Goal: Book appointment/travel/reservation

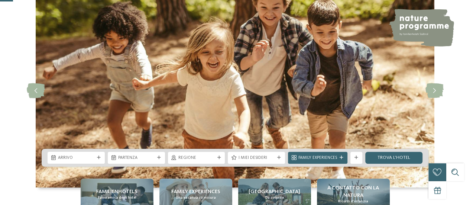
scroll to position [74, 0]
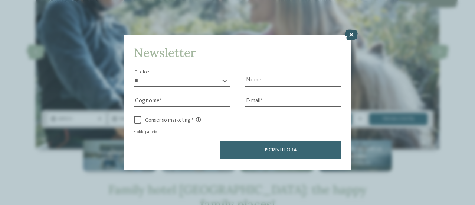
click at [353, 37] on icon at bounding box center [351, 35] width 13 height 10
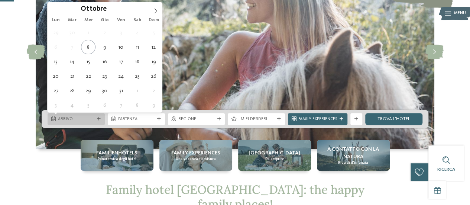
click at [96, 117] on div at bounding box center [99, 119] width 6 height 4
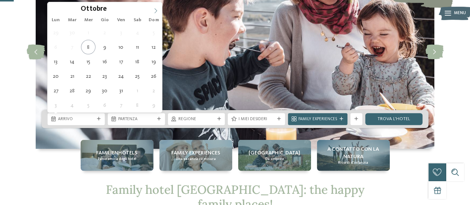
click at [157, 10] on icon at bounding box center [155, 10] width 5 height 5
type input "****"
click at [157, 10] on icon at bounding box center [155, 10] width 5 height 5
type div "17.01.2026"
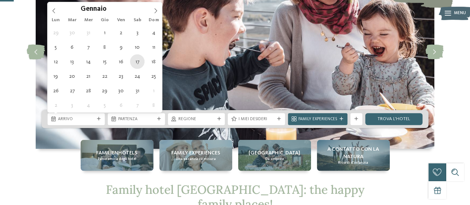
type input "****"
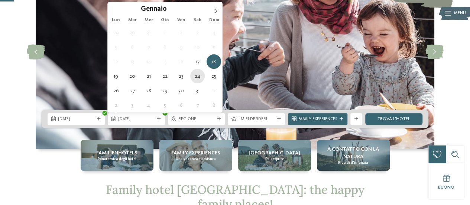
type div "24.01.2026"
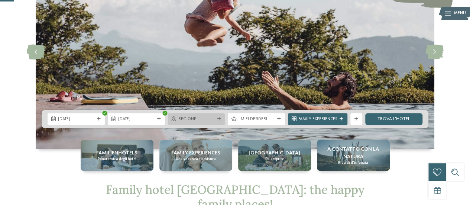
click at [204, 118] on span "Regione" at bounding box center [196, 119] width 36 height 6
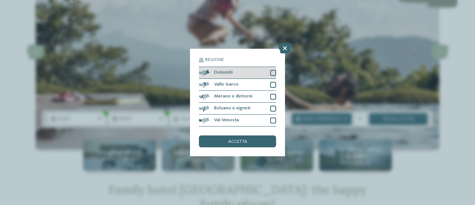
click at [272, 73] on div at bounding box center [273, 73] width 6 height 6
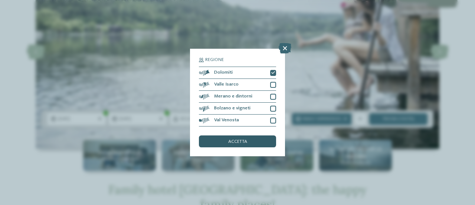
click at [250, 141] on div "accetta" at bounding box center [237, 141] width 77 height 12
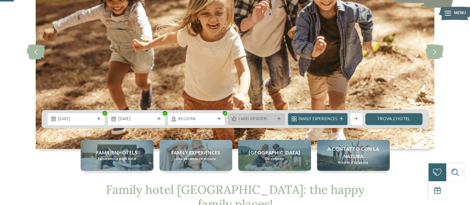
click at [249, 122] on div "I miei desideri" at bounding box center [256, 119] width 57 height 12
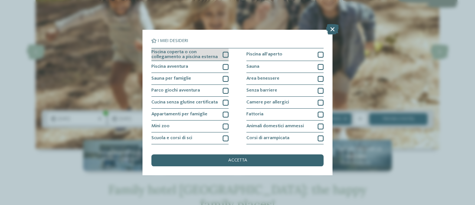
click at [224, 55] on div at bounding box center [226, 55] width 6 height 6
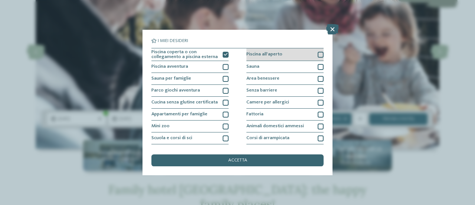
click at [318, 57] on div at bounding box center [321, 55] width 6 height 6
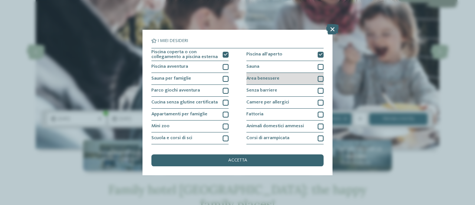
click at [319, 79] on div at bounding box center [321, 79] width 6 height 6
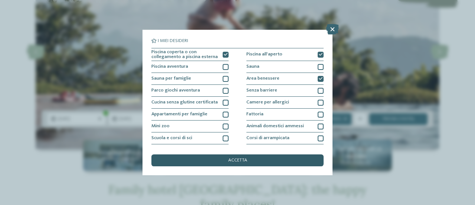
click at [277, 156] on div "accetta" at bounding box center [237, 160] width 172 height 12
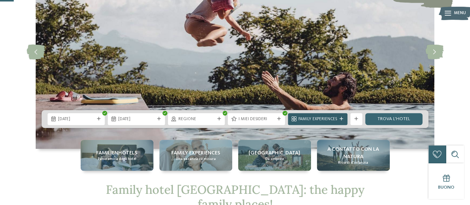
click at [342, 119] on icon at bounding box center [341, 119] width 4 height 4
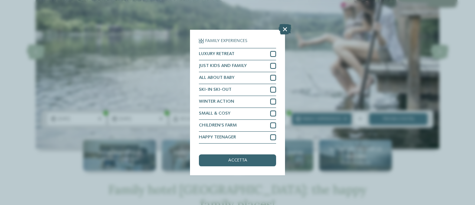
click at [285, 30] on icon at bounding box center [285, 29] width 13 height 10
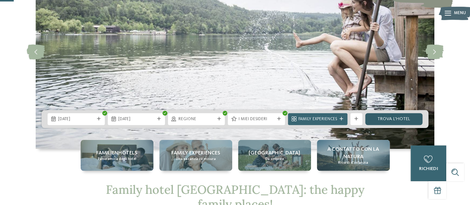
click at [388, 118] on link "trova l’hotel" at bounding box center [393, 119] width 57 height 12
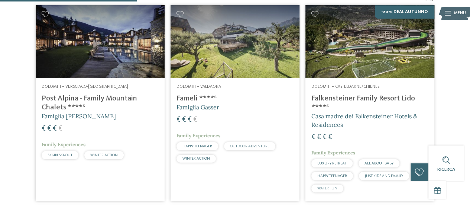
scroll to position [221, 0]
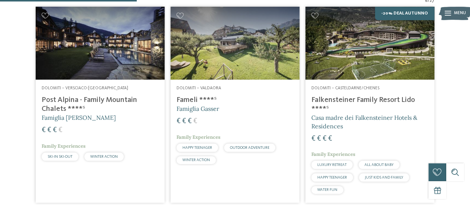
click at [98, 98] on h4 "Post Alpina - Family Mountain Chalets ****ˢ" at bounding box center [100, 104] width 117 height 18
click at [201, 100] on h4 "Fameli ****ˢ" at bounding box center [234, 99] width 117 height 9
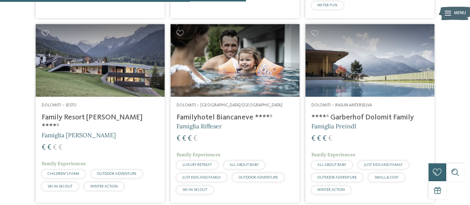
scroll to position [406, 0]
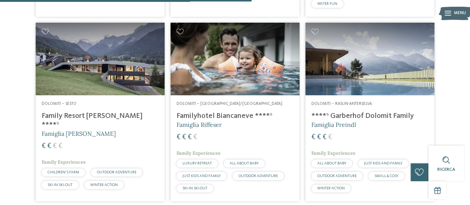
click at [225, 112] on h4 "Familyhotel Biancaneve ****ˢ" at bounding box center [234, 115] width 117 height 9
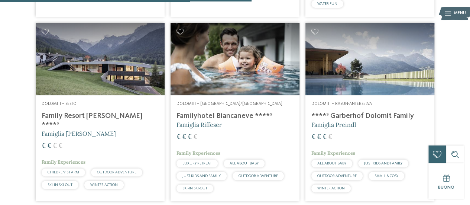
click at [346, 110] on div "Dolomiti – Rasun-Anterselva ****ˢ Garberhof Dolomit Family Famiglia Preindl € €…" at bounding box center [369, 148] width 129 height 106
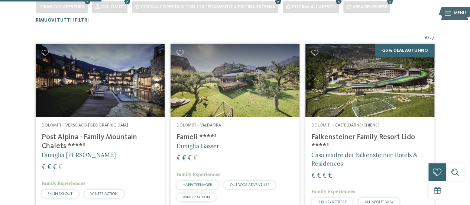
scroll to position [35, 0]
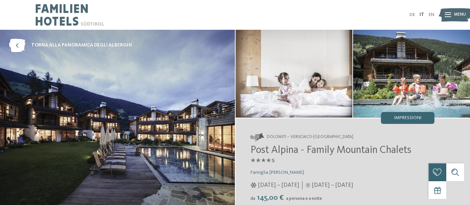
click at [454, 17] on span "Menu" at bounding box center [460, 15] width 12 height 6
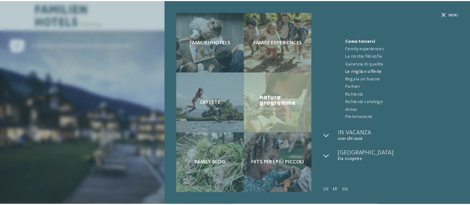
scroll to position [25, 0]
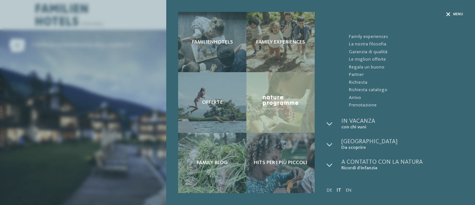
click at [458, 13] on span "Menu" at bounding box center [458, 14] width 10 height 5
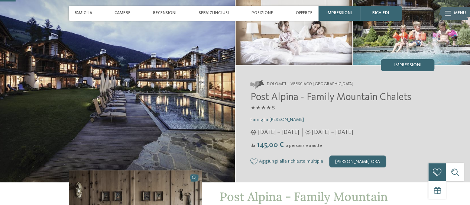
scroll to position [74, 0]
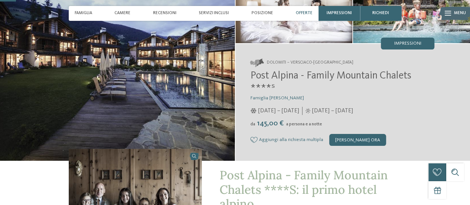
click at [305, 14] on span "Offerte" at bounding box center [303, 13] width 17 height 5
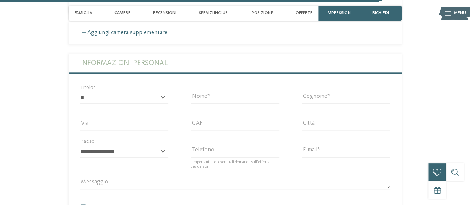
scroll to position [1789, 0]
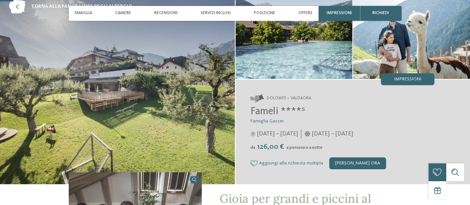
scroll to position [74, 0]
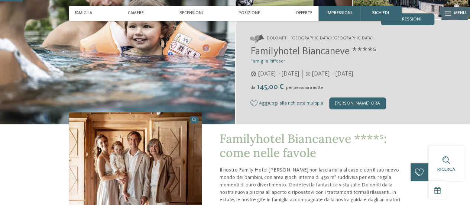
scroll to position [37, 0]
